Goal: Understand process/instructions

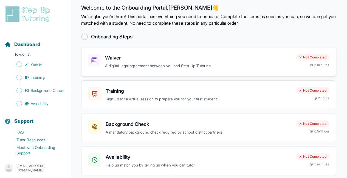
scroll to position [6, 0]
click at [127, 57] on h3 "Waiver" at bounding box center [198, 58] width 187 height 8
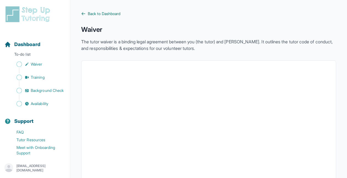
click at [88, 14] on span "Back to Dashboard" at bounding box center [104, 13] width 33 height 5
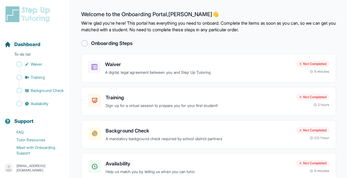
click at [85, 43] on div at bounding box center [84, 43] width 7 height 7
click at [145, 103] on p "Sign up for a virtual session to prepare you for your first student!" at bounding box center [199, 106] width 186 height 6
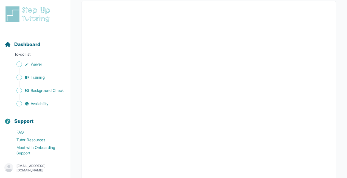
scroll to position [107, 0]
